Goal: Task Accomplishment & Management: Manage account settings

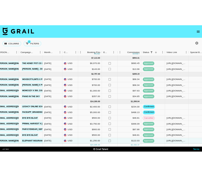
scroll to position [25, 237]
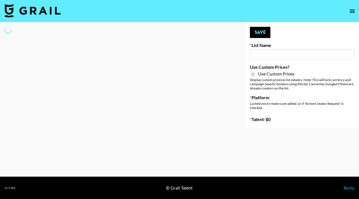
type input "E-Com IG"
checkbox input "true"
select select "Brand"
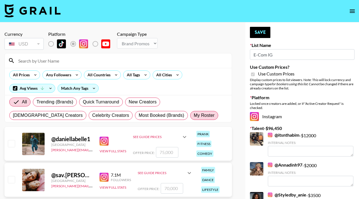
click at [194, 115] on span "My Roster" at bounding box center [204, 115] width 21 height 7
click at [194, 116] on input "My Roster" at bounding box center [194, 116] width 0 height 0
radio input "true"
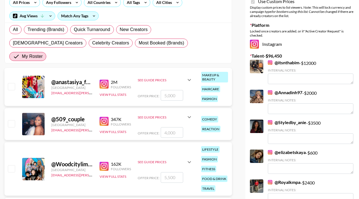
scroll to position [87, 0]
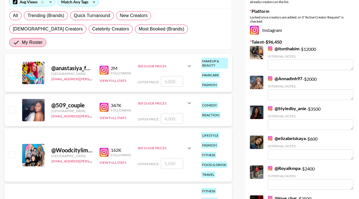
click at [13, 69] on input "checkbox" at bounding box center [11, 72] width 7 height 7
checkbox input "true"
type input "5000"
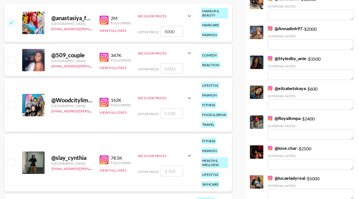
scroll to position [142, 0]
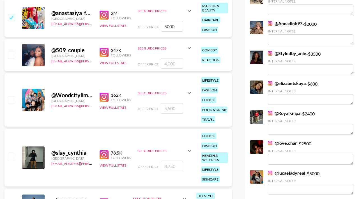
click at [14, 51] on input "checkbox" at bounding box center [11, 54] width 7 height 7
checkbox input "true"
type input "4000"
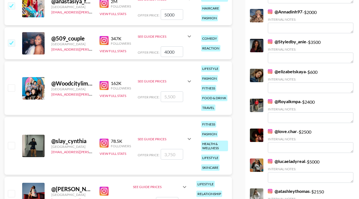
scroll to position [154, 0]
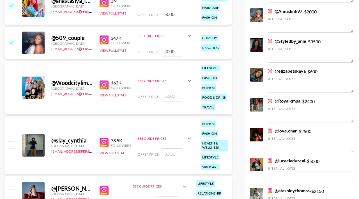
click at [13, 67] on div "@ Woodcitylimits United States hadlea.lindstrom@grail-talent.com 162K Followers…" at bounding box center [117, 88] width 227 height 54
click at [13, 84] on input "checkbox" at bounding box center [11, 87] width 7 height 7
checkbox input "true"
type input "5500"
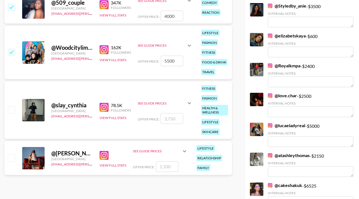
scroll to position [197, 0]
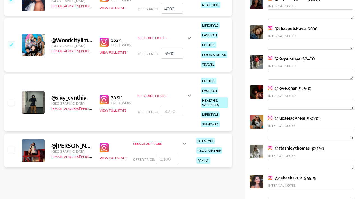
click at [10, 147] on input "checkbox" at bounding box center [11, 150] width 7 height 7
checkbox input "true"
type input "1100"
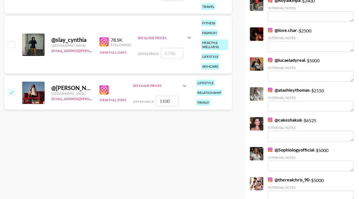
scroll to position [255, 0]
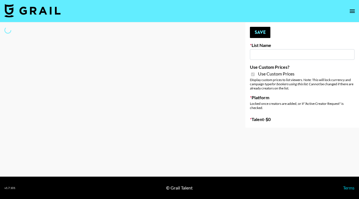
type input "E-Com IG"
checkbox input "true"
select select "Brand"
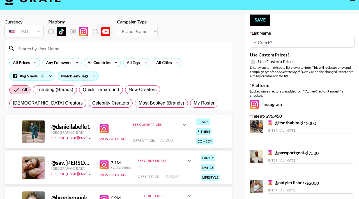
scroll to position [13, 0]
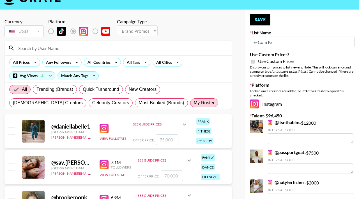
click at [194, 104] on span "My Roster" at bounding box center [204, 103] width 21 height 7
click at [194, 103] on input "My Roster" at bounding box center [194, 103] width 0 height 0
radio input "true"
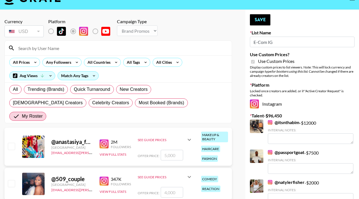
click at [12, 143] on input "checkbox" at bounding box center [11, 146] width 7 height 7
checkbox input "true"
type input "5000"
click at [261, 18] on button "Save" at bounding box center [260, 19] width 20 height 11
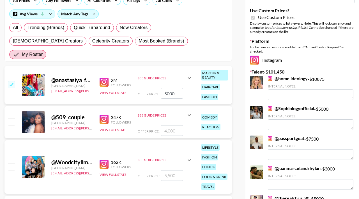
scroll to position [68, 0]
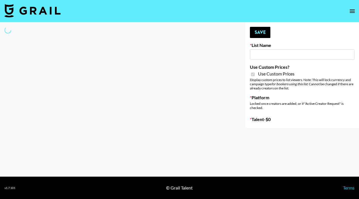
type input "E-Com Platform - TikTok"
checkbox input "true"
select select "Brand"
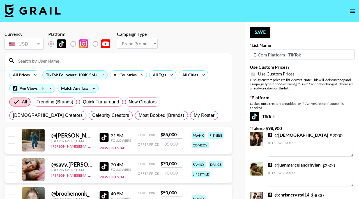
click at [128, 122] on div "All Trending (Brands) Quick Turnaround New Creators [DEMOGRAPHIC_DATA] Creators…" at bounding box center [118, 109] width 220 height 27
click at [190, 120] on label "My Roster" at bounding box center [204, 115] width 28 height 9
click at [194, 116] on input "My Roster" at bounding box center [194, 116] width 0 height 0
radio input "true"
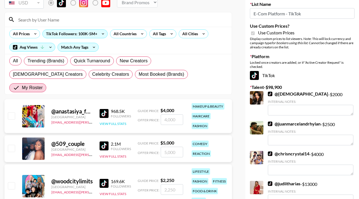
scroll to position [97, 0]
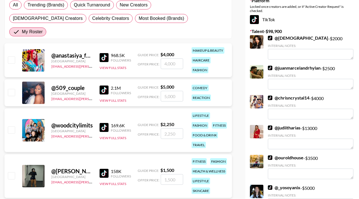
click at [13, 89] on input "checkbox" at bounding box center [11, 92] width 7 height 7
checkbox input "true"
type input "5000"
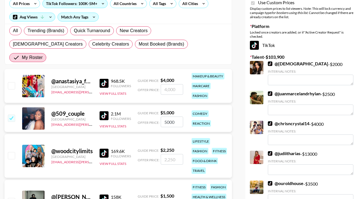
scroll to position [0, 0]
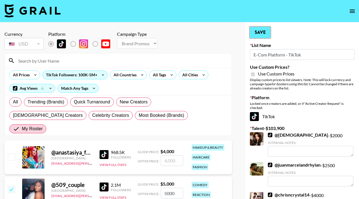
drag, startPoint x: 261, startPoint y: 32, endPoint x: 253, endPoint y: 35, distance: 8.2
click at [261, 32] on button "Save" at bounding box center [260, 32] width 20 height 11
radio input "true"
